Goal: Check status: Check status

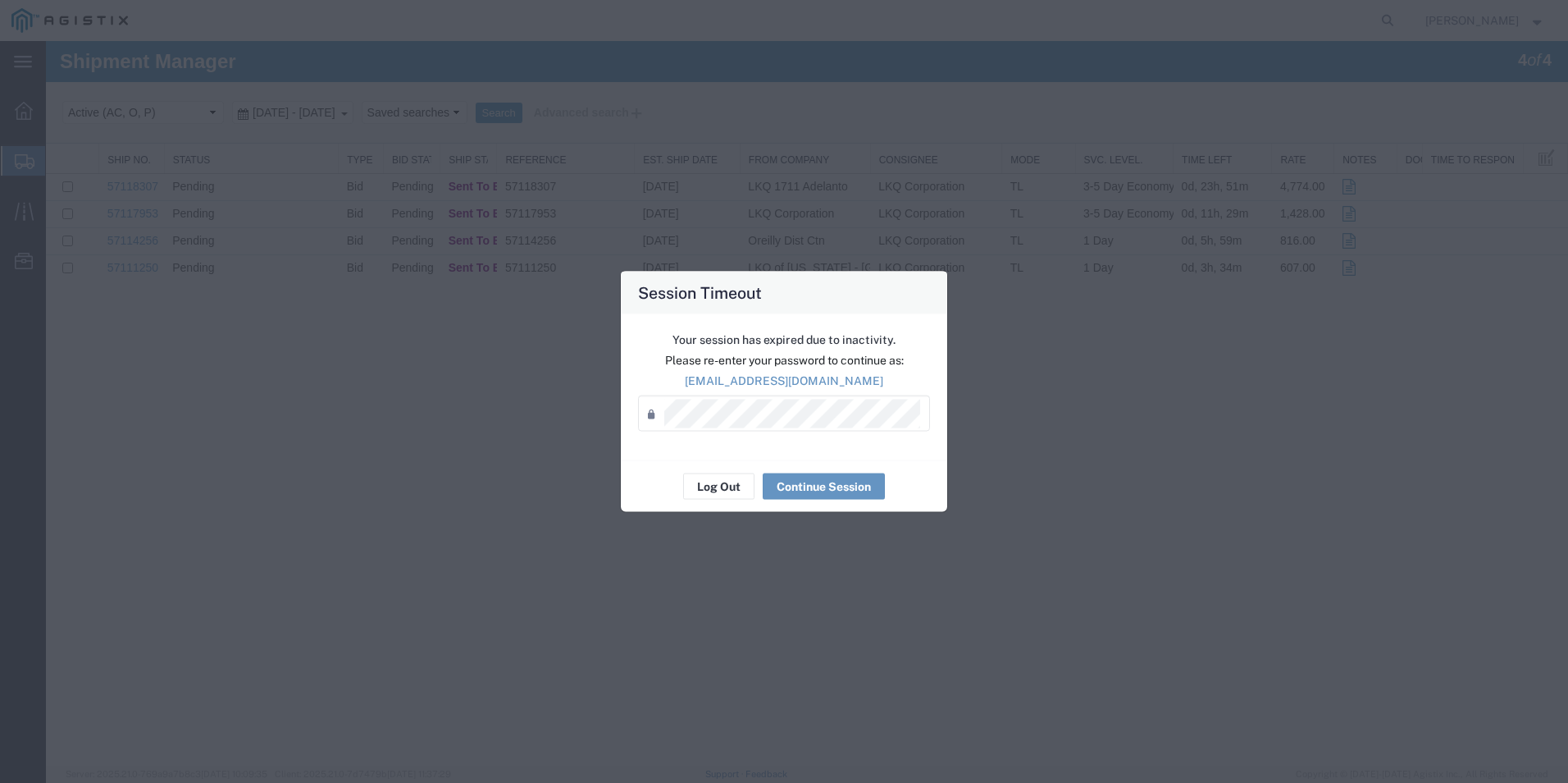
click at [850, 449] on div "Your session has expired due to inactivity. Please re-enter your password to co…" at bounding box center [784, 387] width 326 height 146
click at [838, 485] on button "Continue Session" at bounding box center [824, 486] width 122 height 26
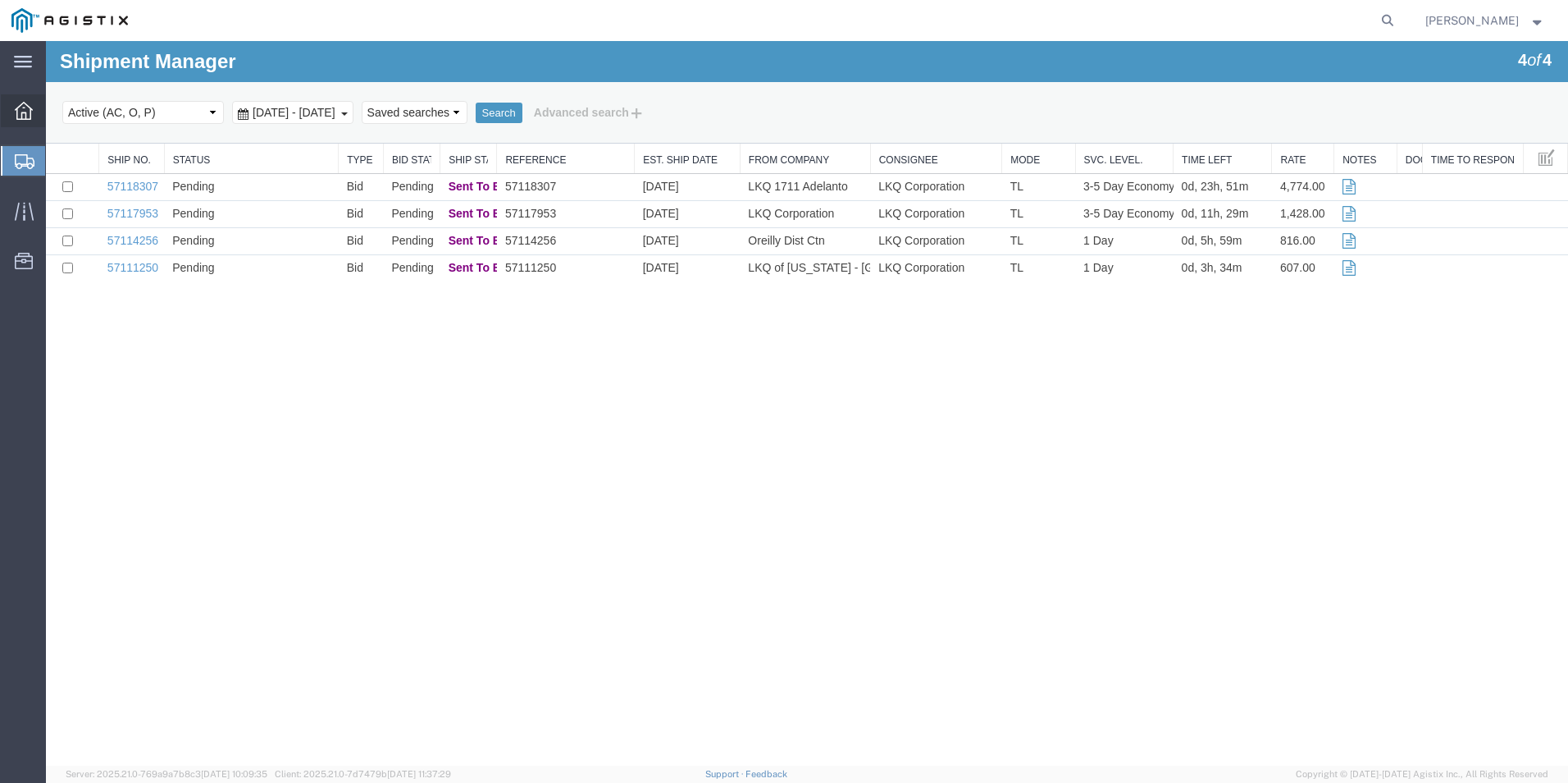
click at [19, 103] on icon at bounding box center [23, 110] width 18 height 18
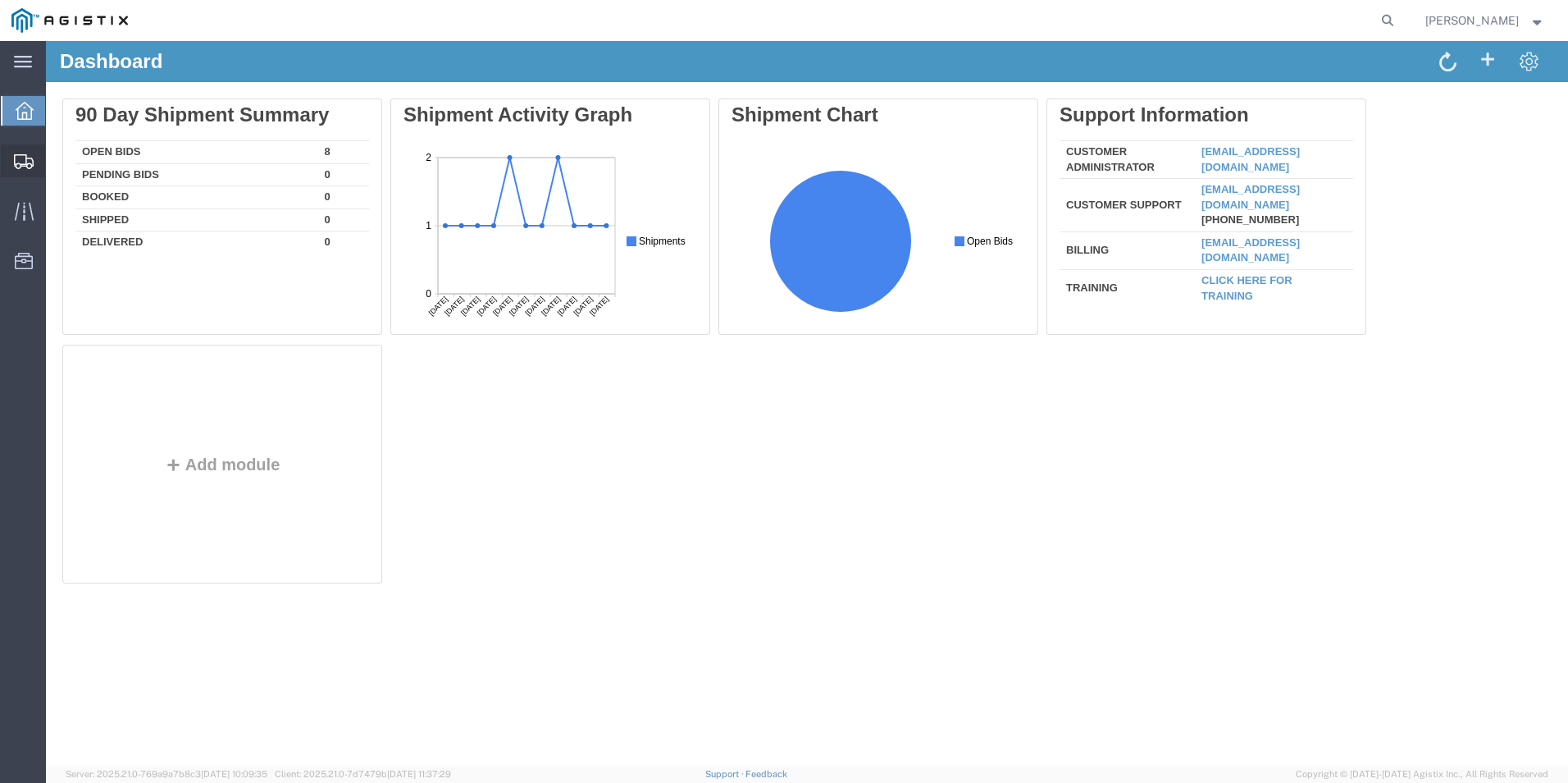
click at [23, 156] on icon at bounding box center [23, 161] width 19 height 15
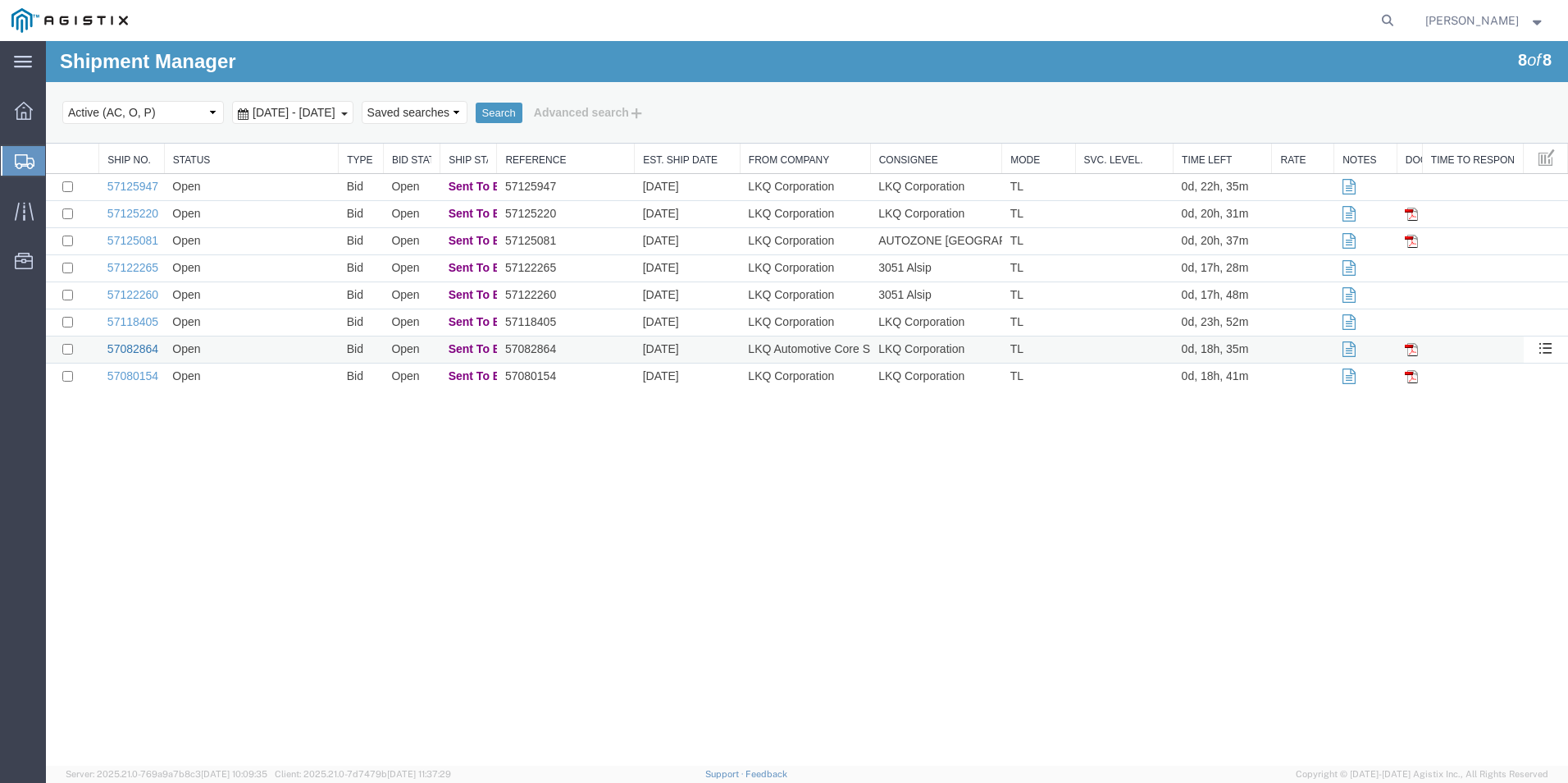
click at [128, 347] on link "57082864" at bounding box center [132, 348] width 51 height 13
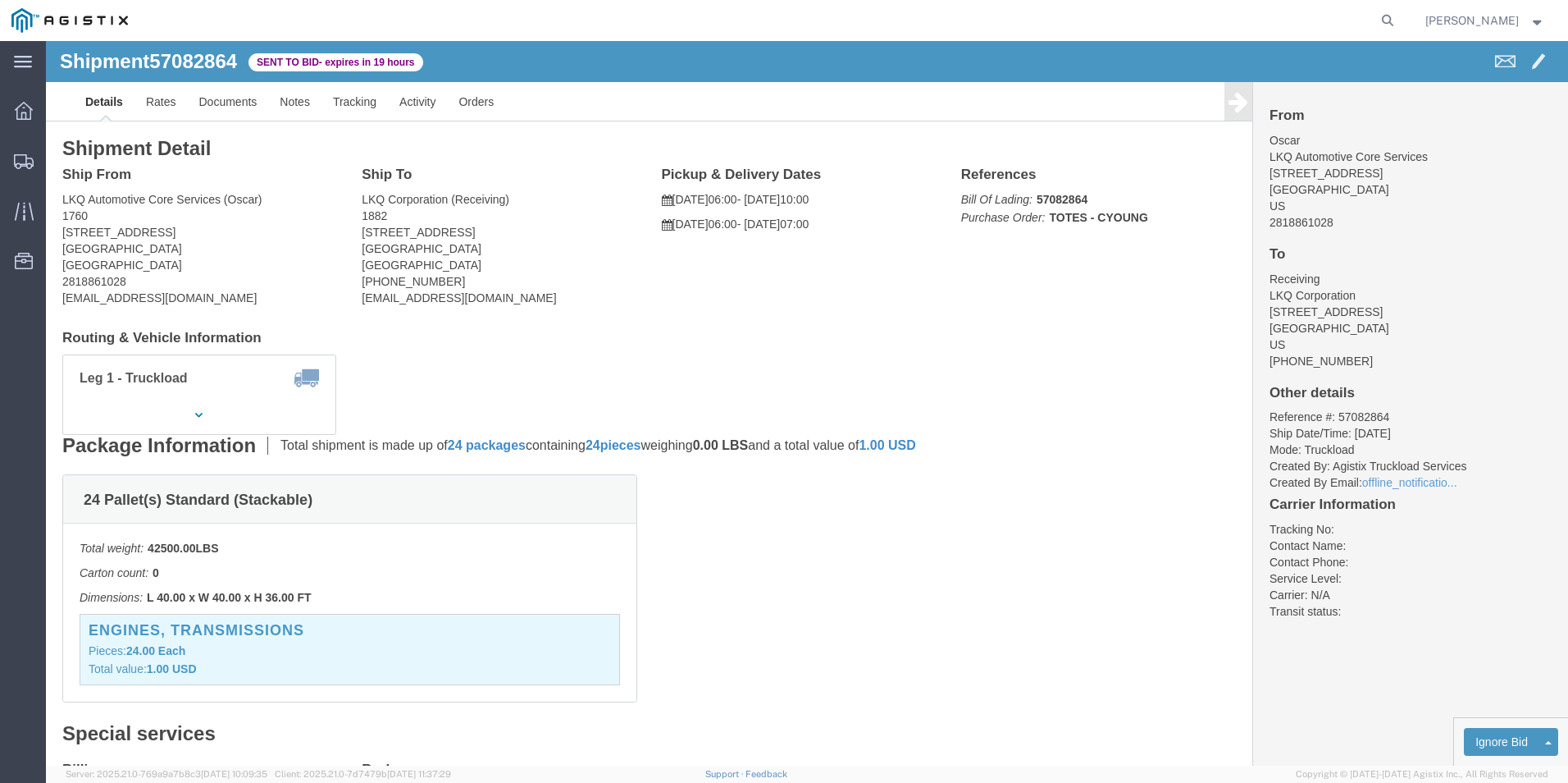
click div "Leg 1 - Truckload Vehicle 1: Standard Dry Van (53 Feet) Number of trucks: 1"
click div "24 Pallet(s) Standard (Stackable) Total weight: 42500.00 LBS Carton count: 0 Di…"
click div "Leg 1 - Truckload Vehicle 1: Standard Dry Van (53 Feet) Number of trucks: 1"
